Goal: Communication & Community: Connect with others

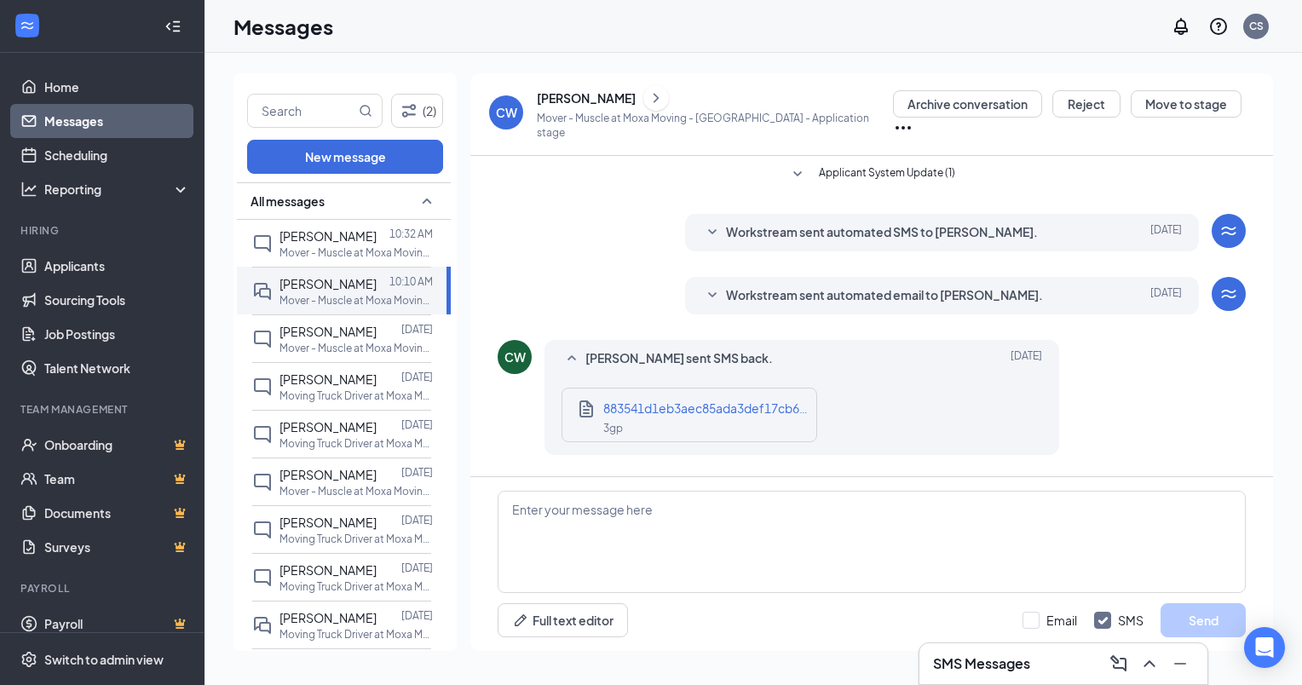
scroll to position [779, 0]
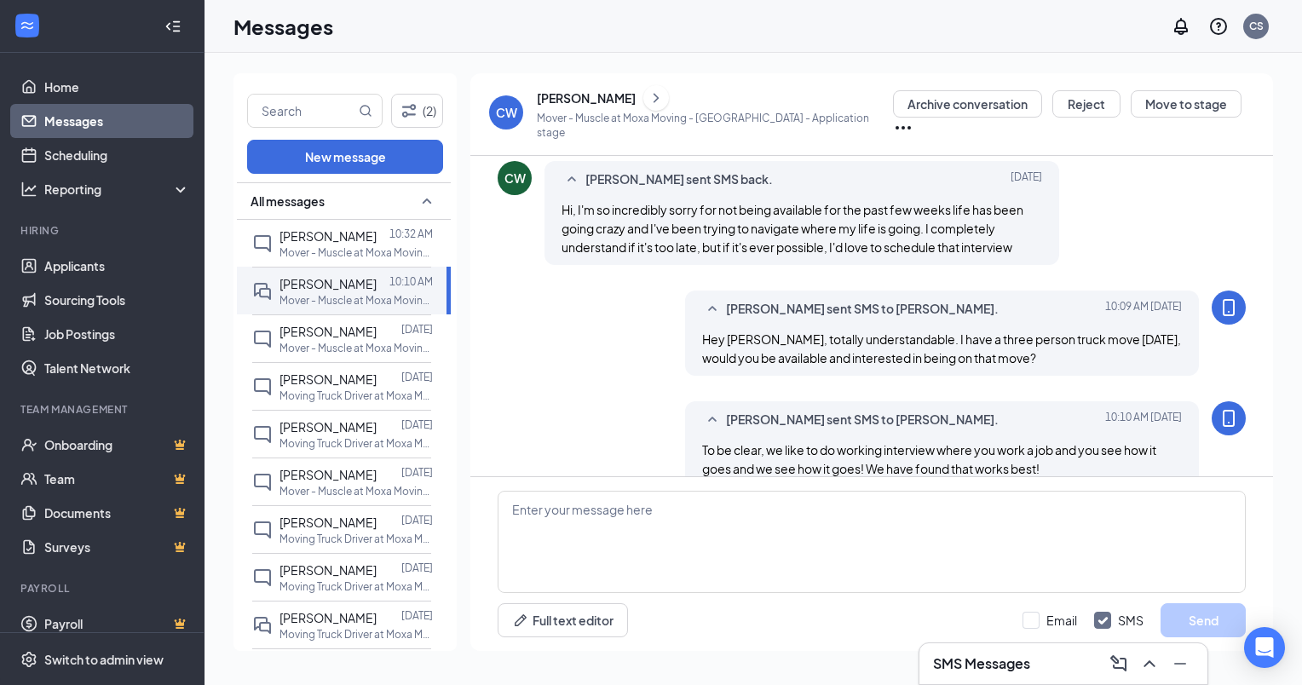
scroll to position [779, 0]
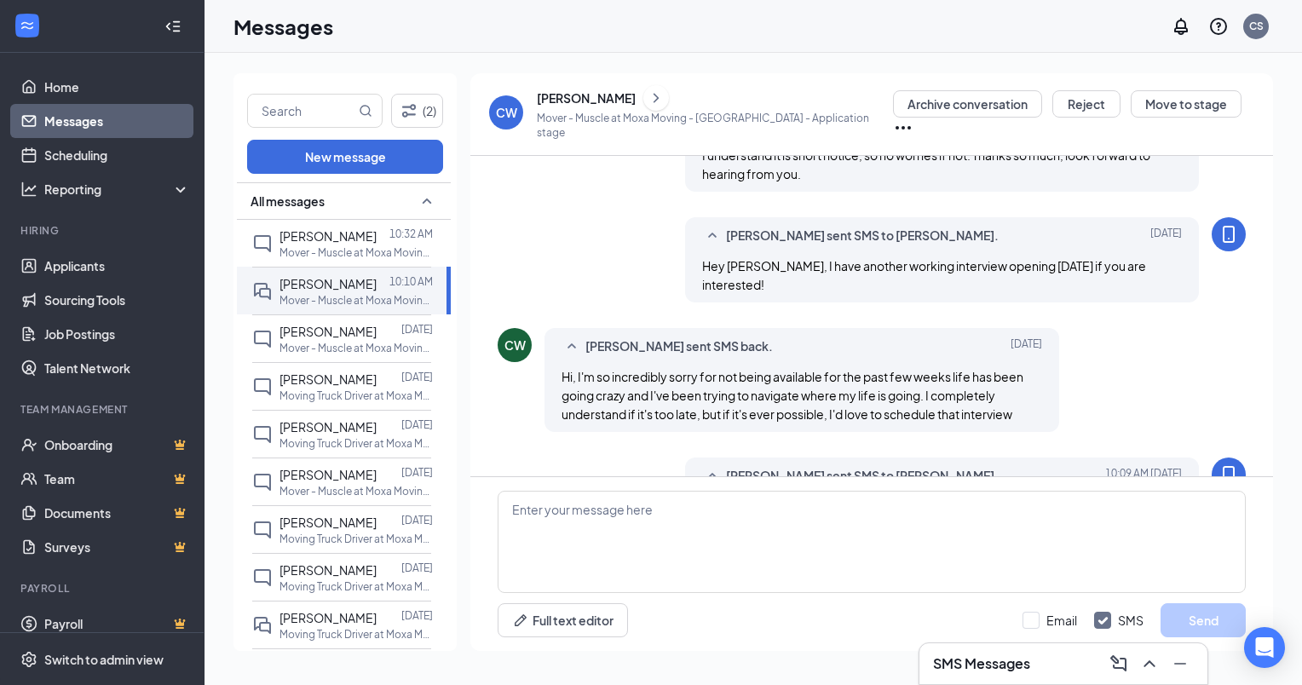
scroll to position [779, 0]
